Goal: Task Accomplishment & Management: Complete application form

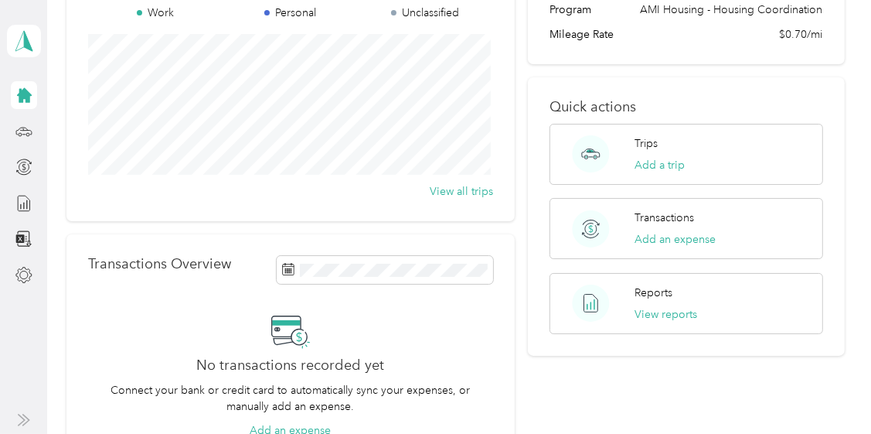
scroll to position [232, 0]
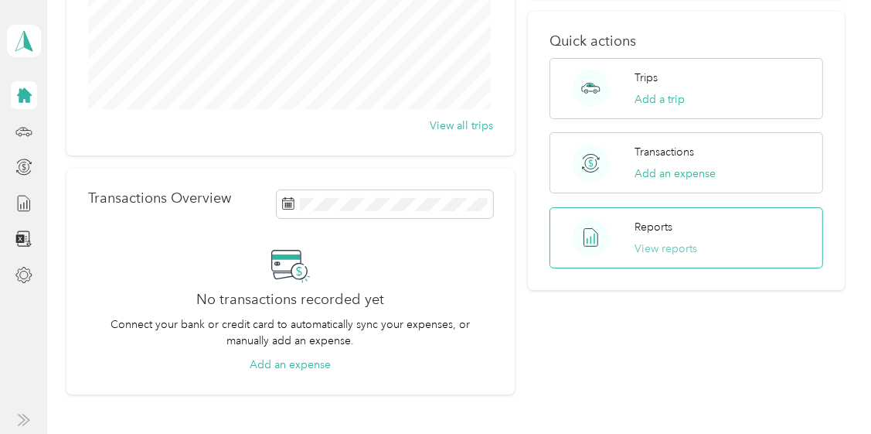
click at [656, 241] on button "View reports" at bounding box center [666, 248] width 63 height 16
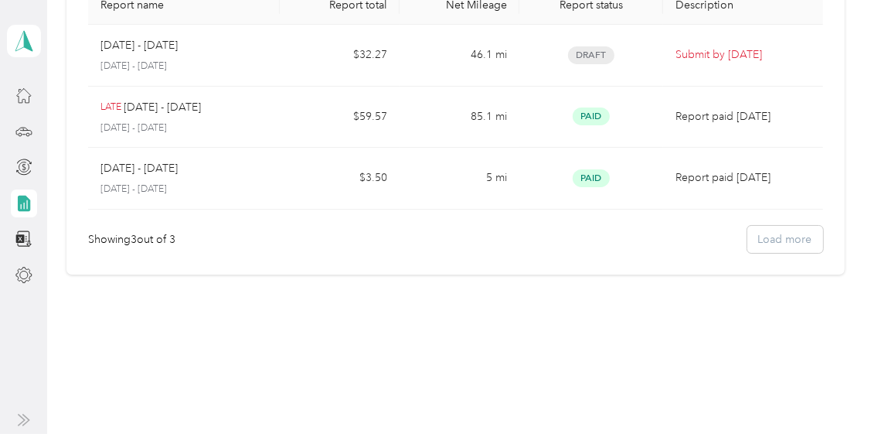
scroll to position [136, 0]
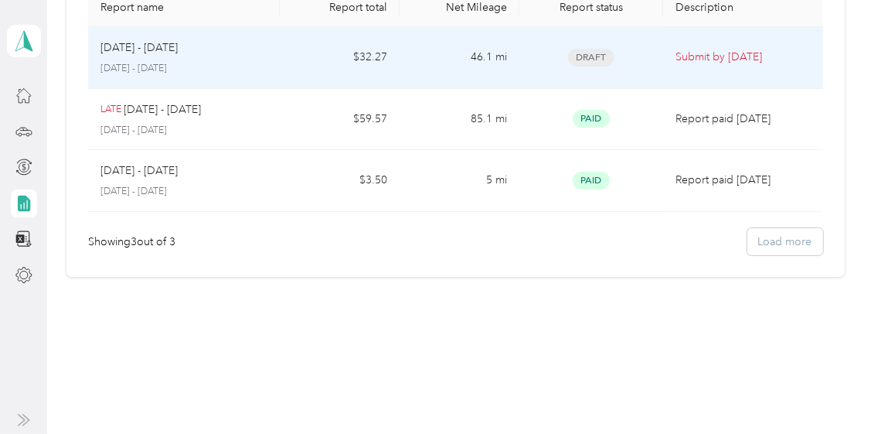
click at [585, 51] on span "Draft" at bounding box center [591, 58] width 46 height 18
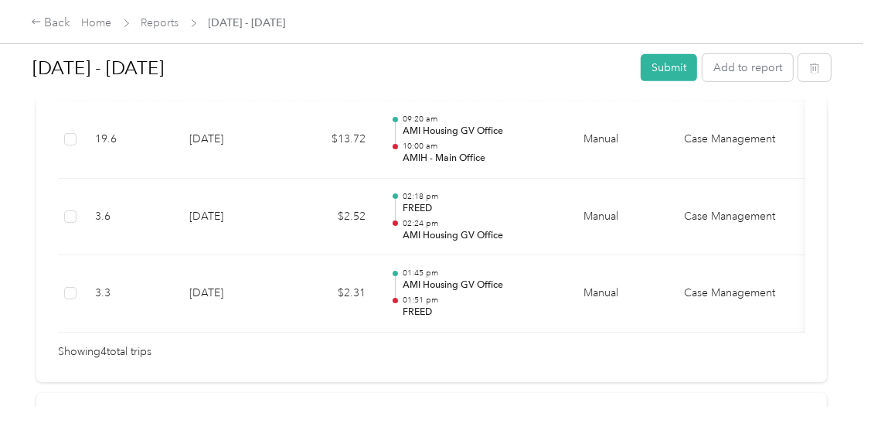
scroll to position [541, 0]
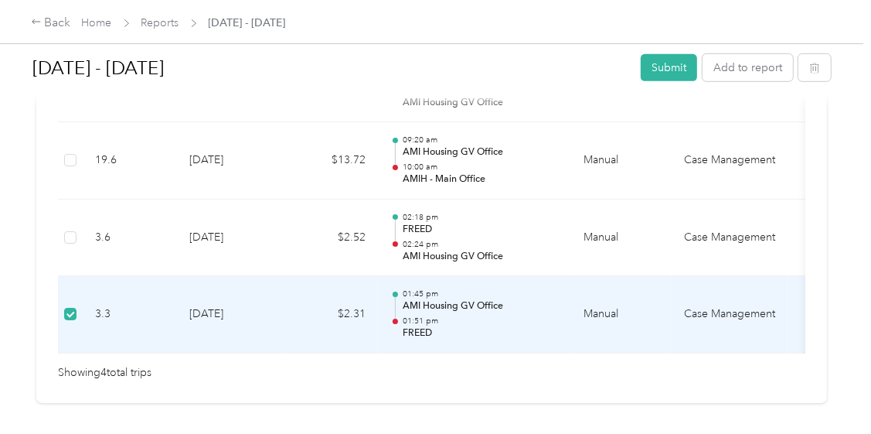
click at [475, 306] on p "AMI Housing GV Office" at bounding box center [481, 306] width 156 height 14
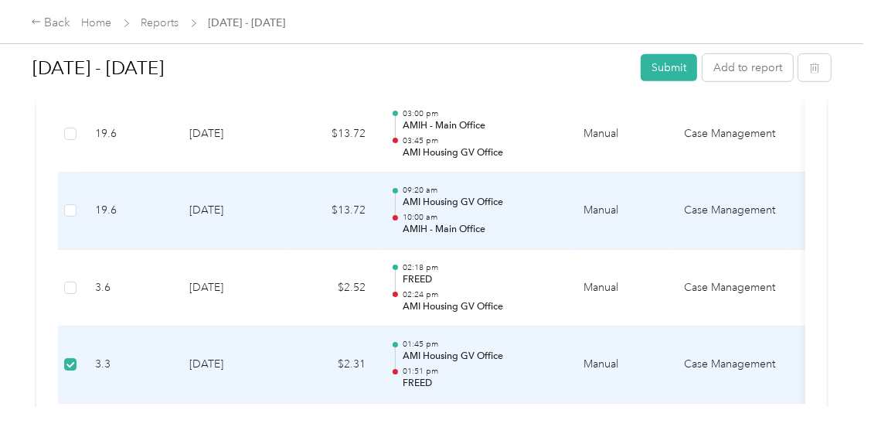
scroll to position [512, 0]
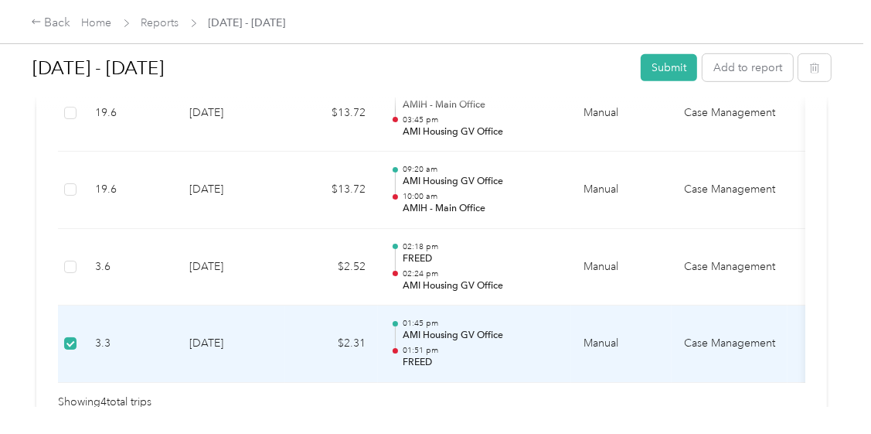
click at [722, 336] on td "Case Management" at bounding box center [730, 343] width 116 height 77
click at [723, 335] on td "Case Management" at bounding box center [730, 343] width 116 height 77
click at [468, 339] on p "AMI Housing GV Office" at bounding box center [481, 335] width 156 height 14
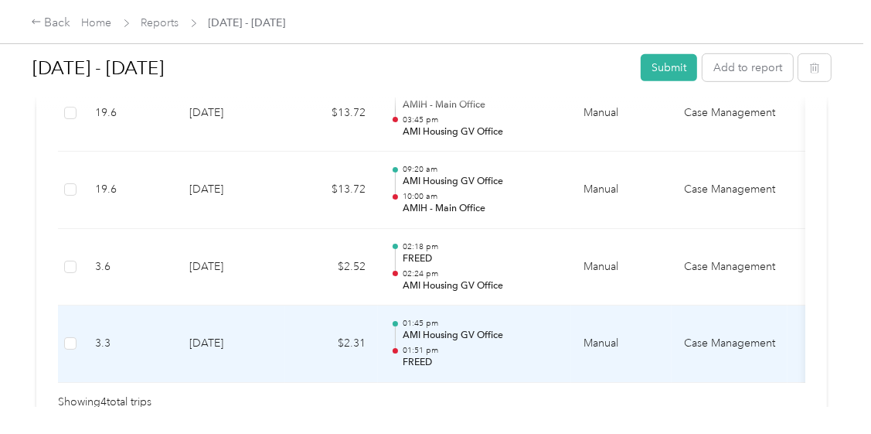
click at [727, 339] on td "Case Management" at bounding box center [730, 343] width 116 height 77
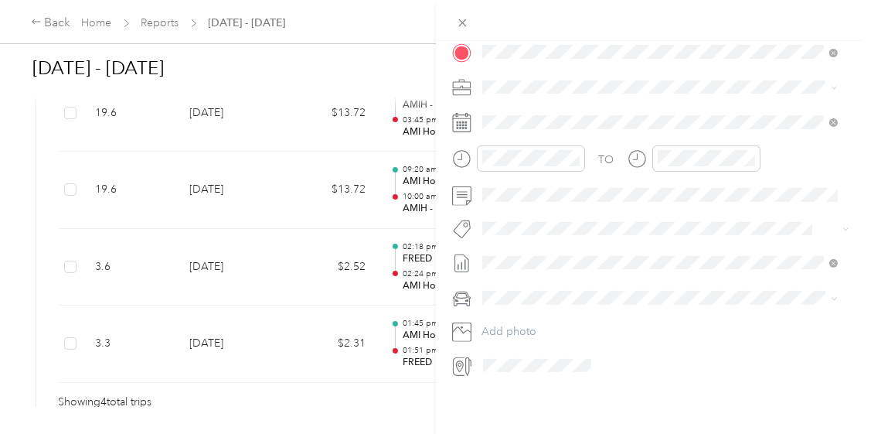
scroll to position [0, 0]
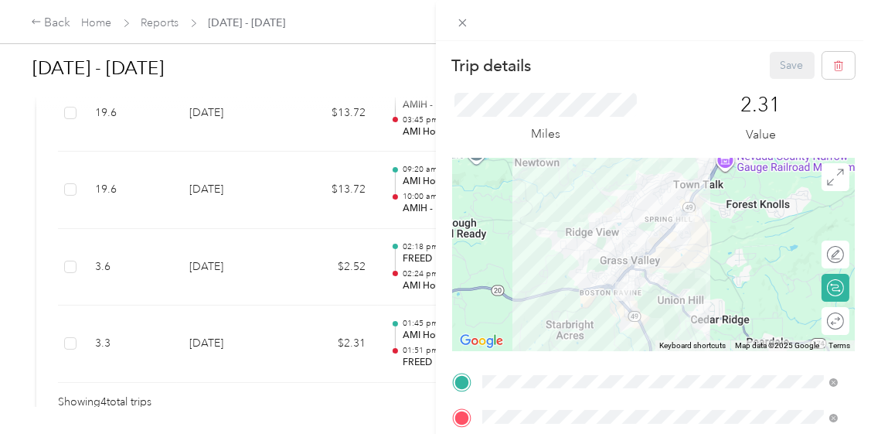
click at [284, 351] on div "Trip details Save This trip cannot be edited because it is either under review,…" at bounding box center [435, 217] width 871 height 434
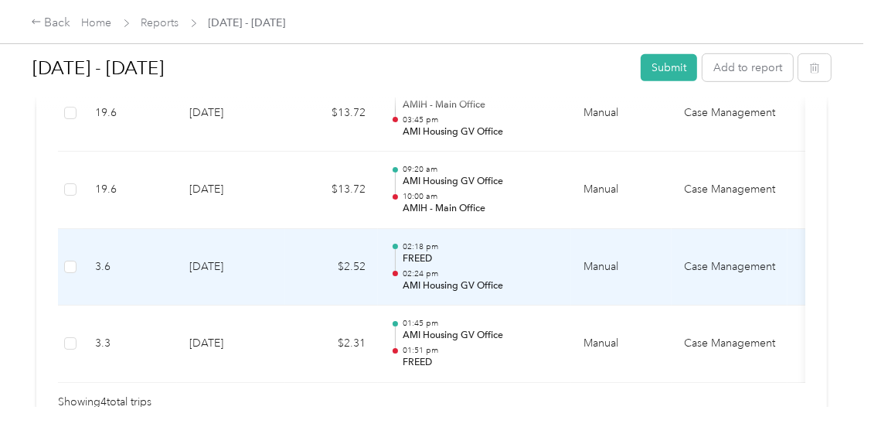
click at [704, 260] on td "Case Management" at bounding box center [730, 267] width 116 height 77
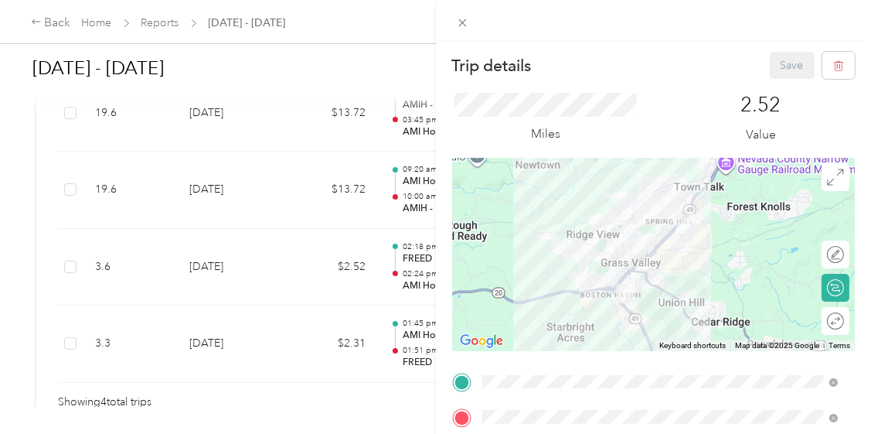
click at [276, 269] on div "Trip details Save This trip cannot be edited because it is either under review,…" at bounding box center [435, 217] width 871 height 434
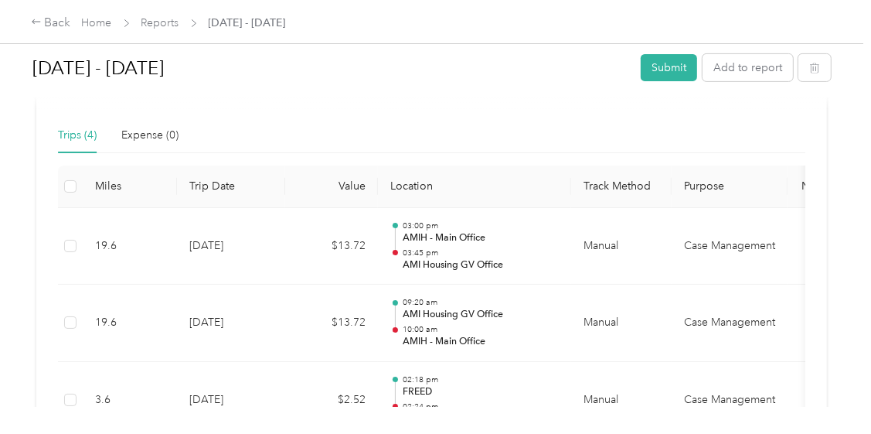
scroll to position [357, 0]
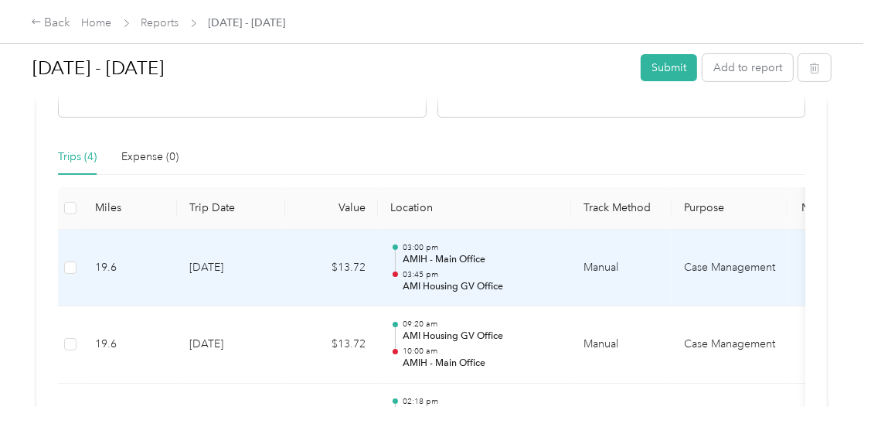
click at [715, 261] on td "Case Management" at bounding box center [730, 268] width 116 height 77
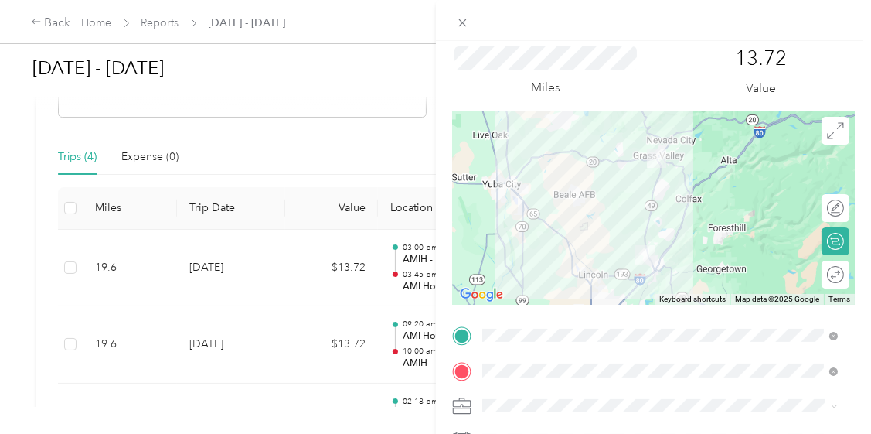
scroll to position [0, 0]
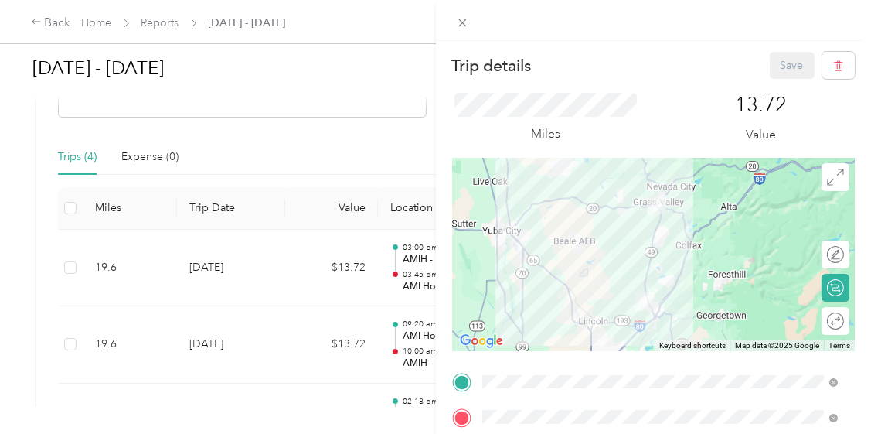
click at [287, 281] on div "Trip details Save This trip cannot be edited because it is either under review,…" at bounding box center [435, 217] width 871 height 434
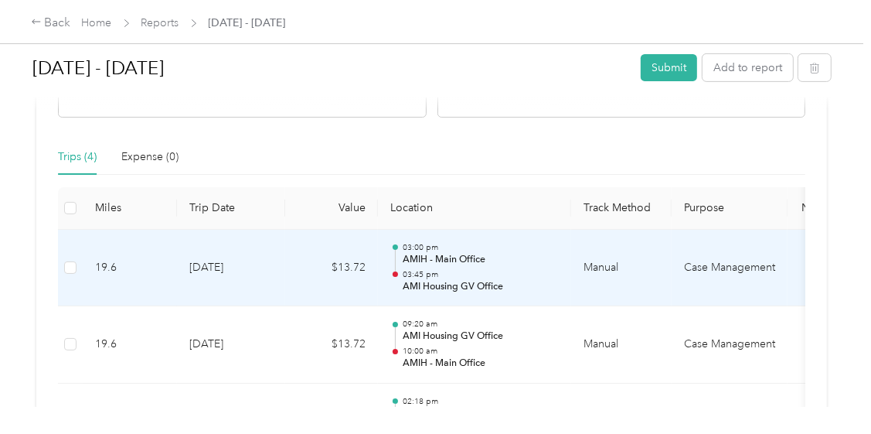
click at [699, 260] on td "Case Management" at bounding box center [730, 268] width 116 height 77
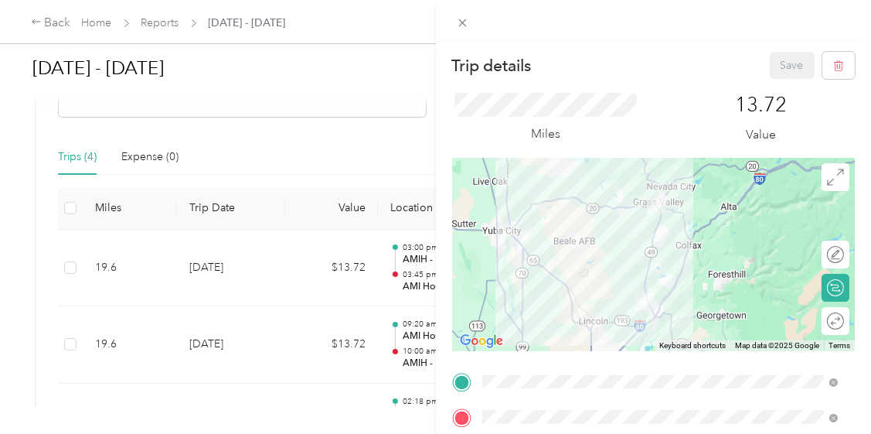
click at [275, 262] on div "Trip details Save This trip cannot be edited because it is either under review,…" at bounding box center [435, 217] width 871 height 434
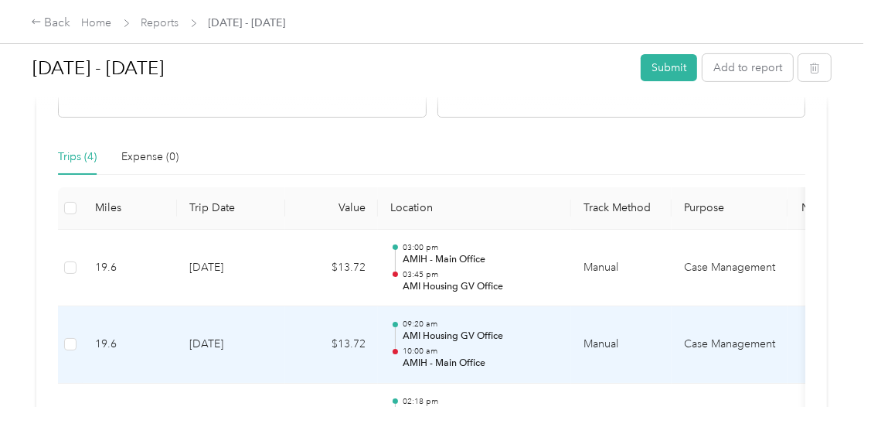
click at [288, 339] on td "$13.72" at bounding box center [331, 344] width 93 height 77
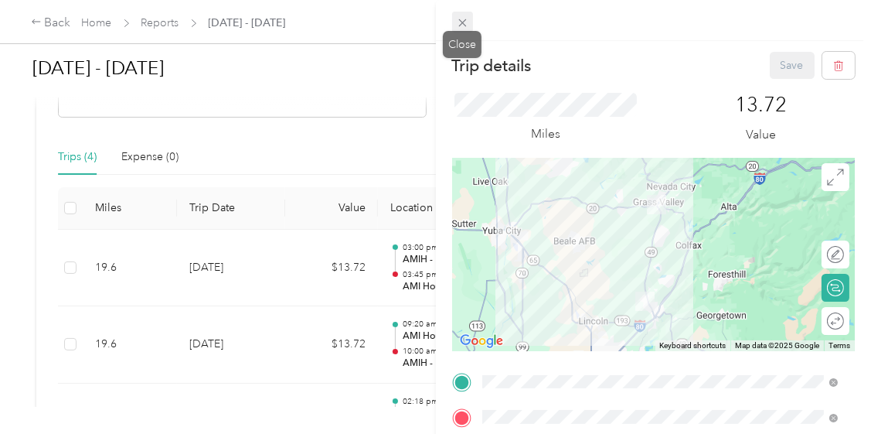
click at [465, 17] on icon at bounding box center [462, 22] width 13 height 13
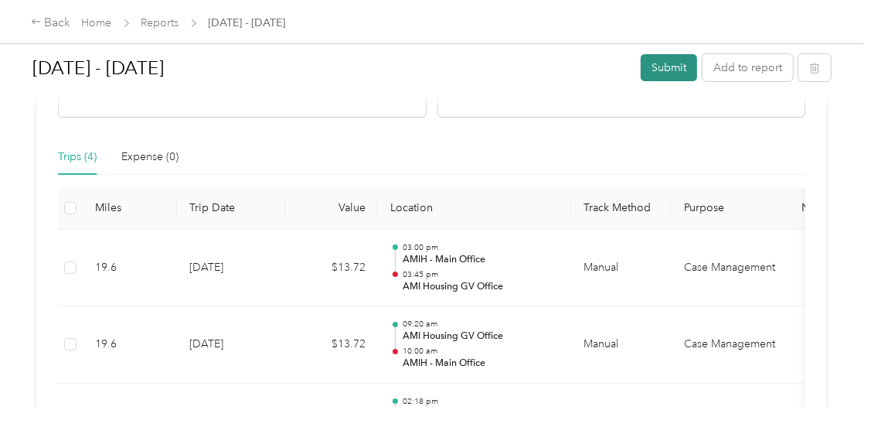
click at [658, 66] on button "Submit" at bounding box center [669, 67] width 56 height 27
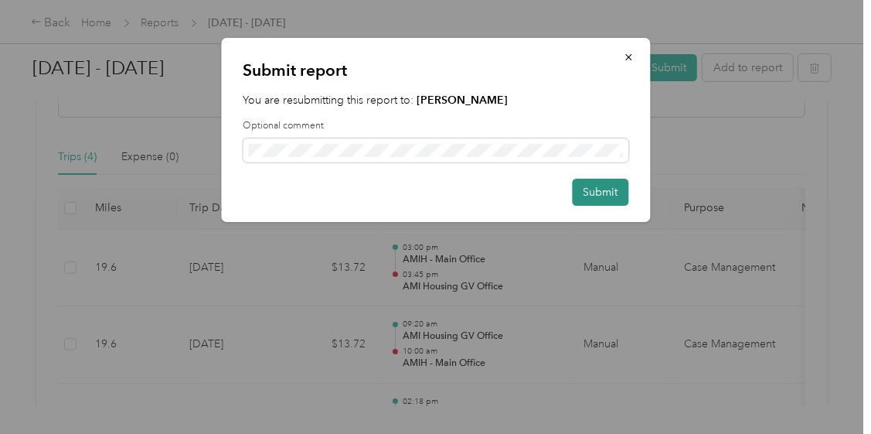
click at [594, 189] on button "Submit" at bounding box center [600, 192] width 56 height 27
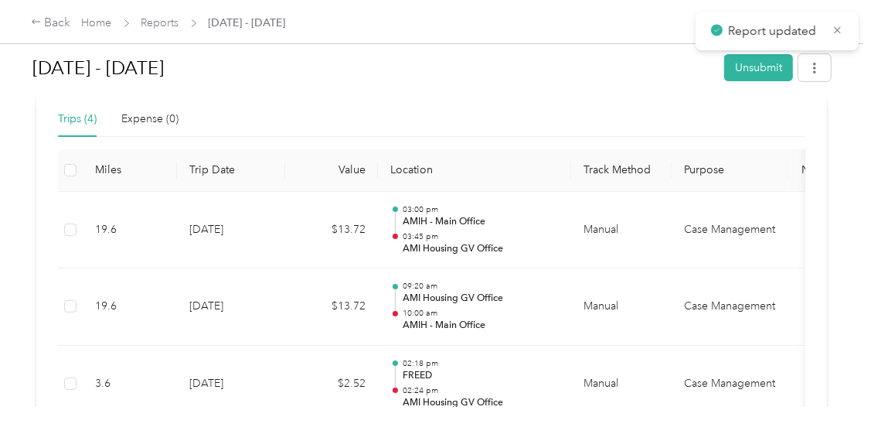
scroll to position [319, 0]
